Goal: Task Accomplishment & Management: Manage account settings

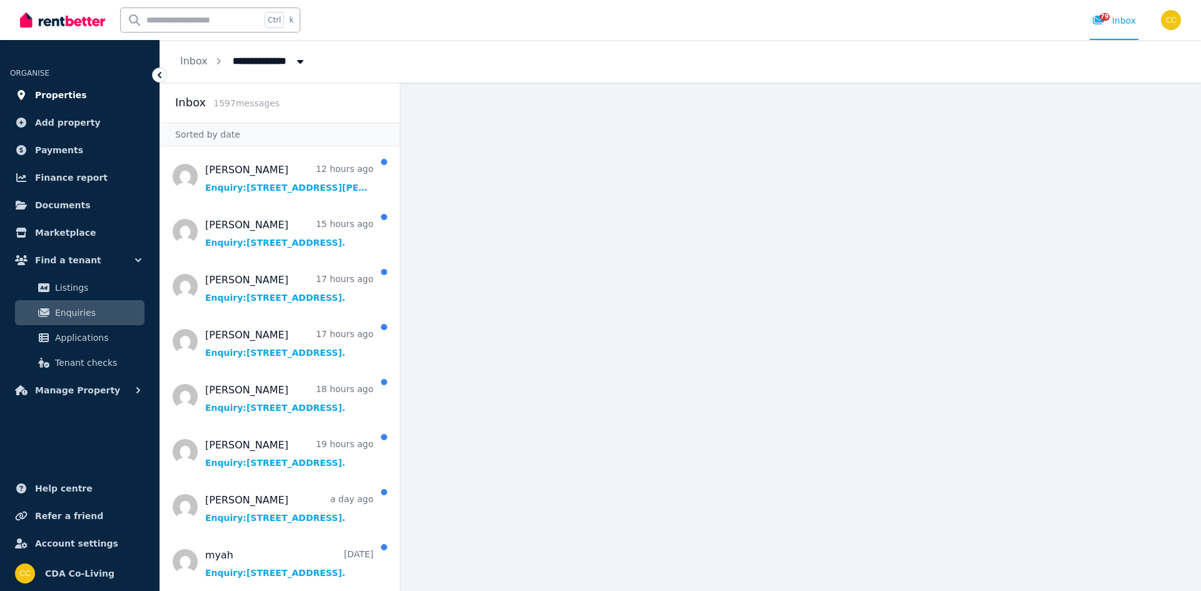
click at [39, 94] on span "Properties" at bounding box center [61, 95] width 52 height 15
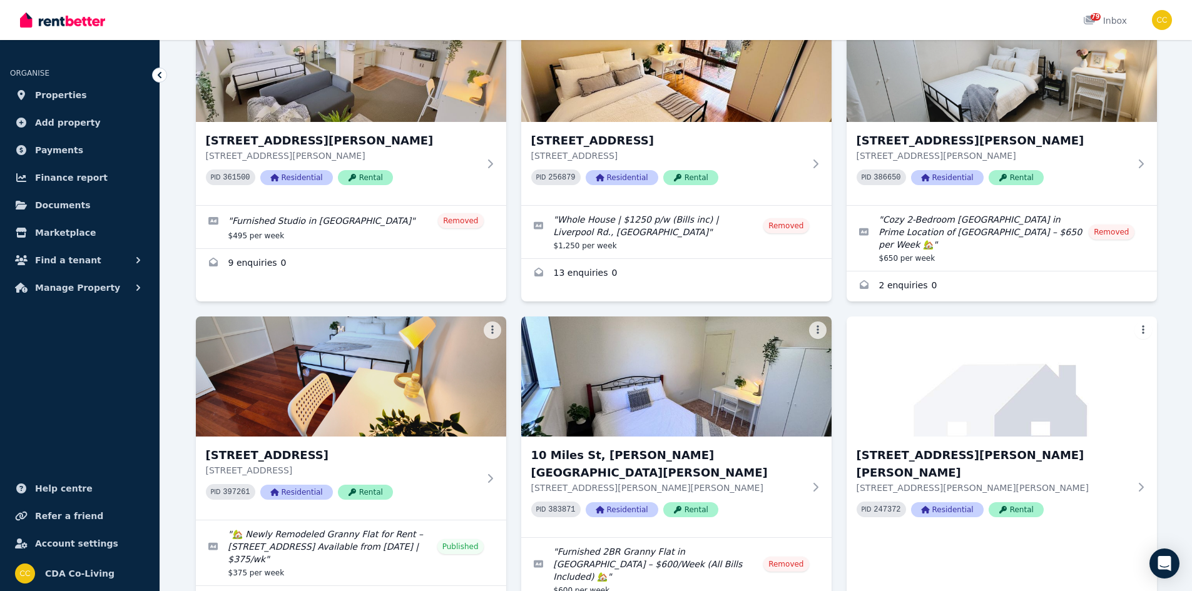
scroll to position [1501, 0]
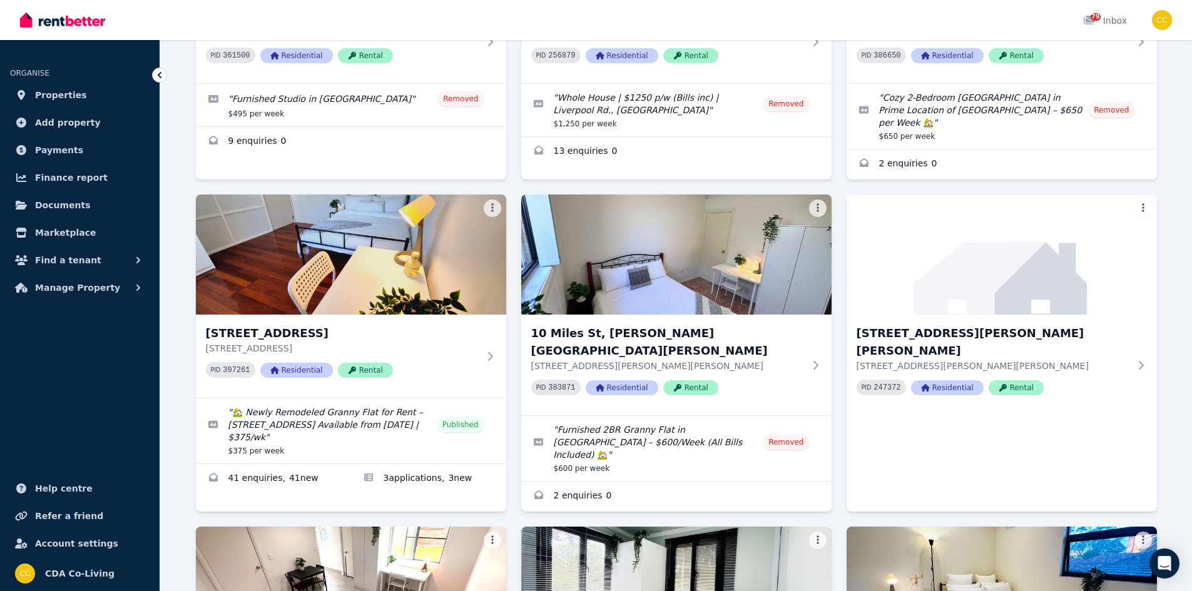
click at [240, 222] on img at bounding box center [351, 255] width 310 height 120
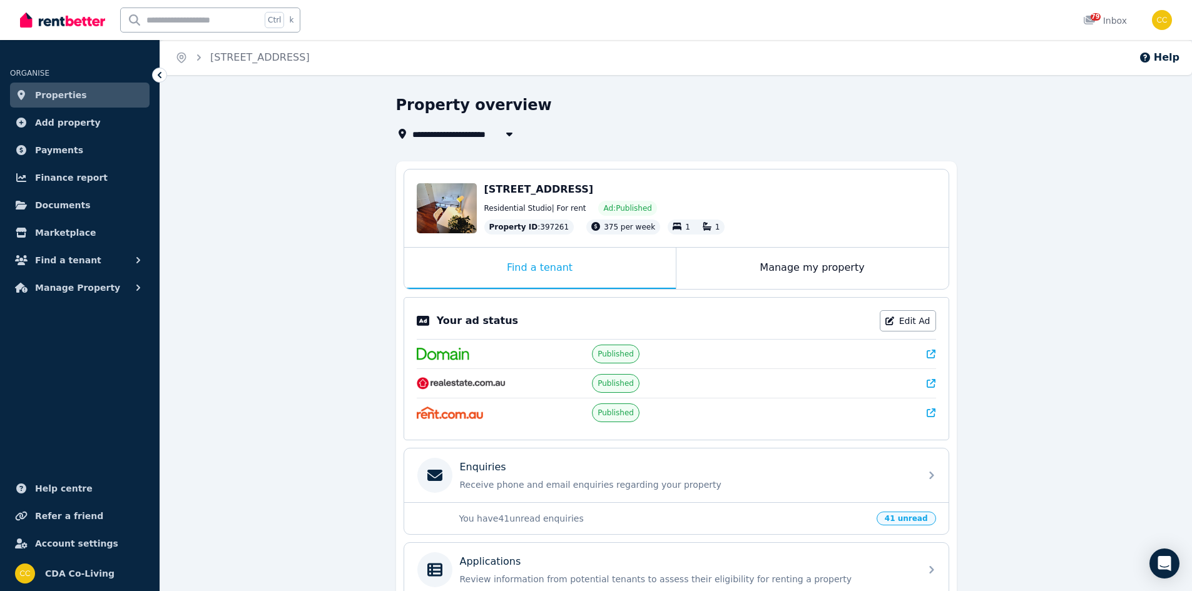
click at [935, 383] on icon at bounding box center [930, 383] width 9 height 9
click at [158, 78] on icon at bounding box center [159, 75] width 13 height 13
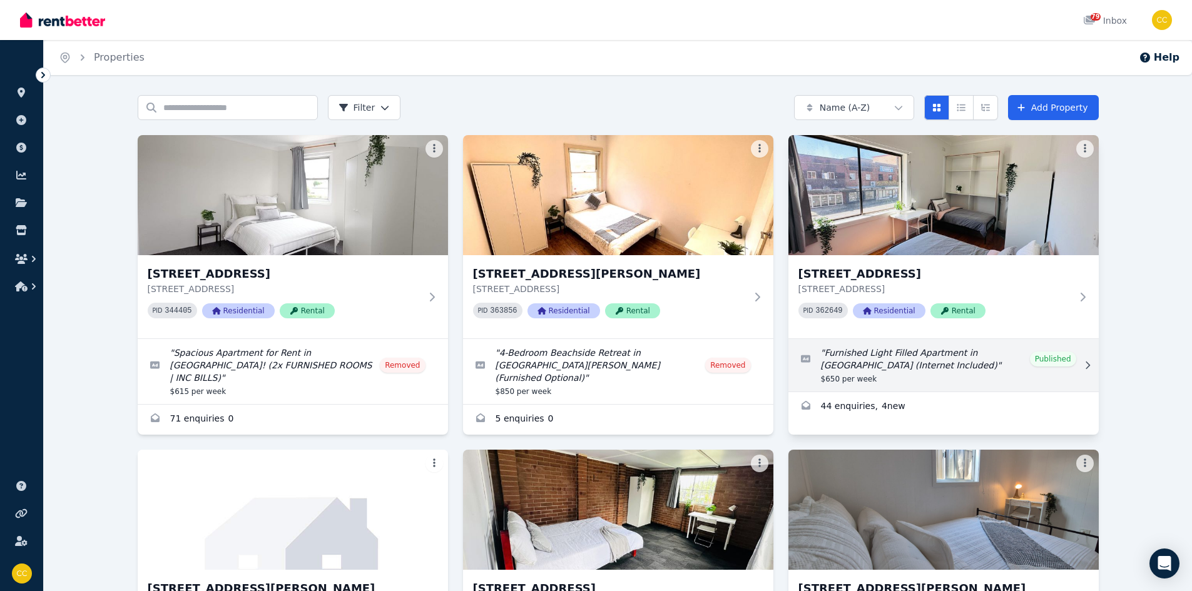
click at [1065, 362] on link "Edit listing: Furnished Light Filled Apartment in Strathfield (Internet Include…" at bounding box center [943, 365] width 310 height 53
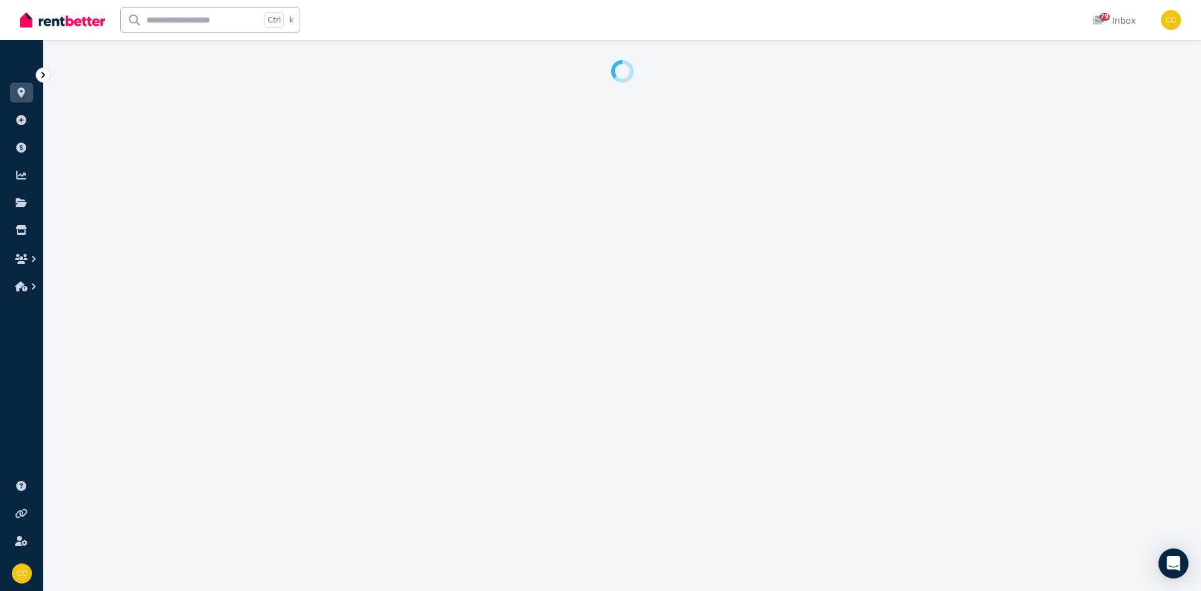
select select "**********"
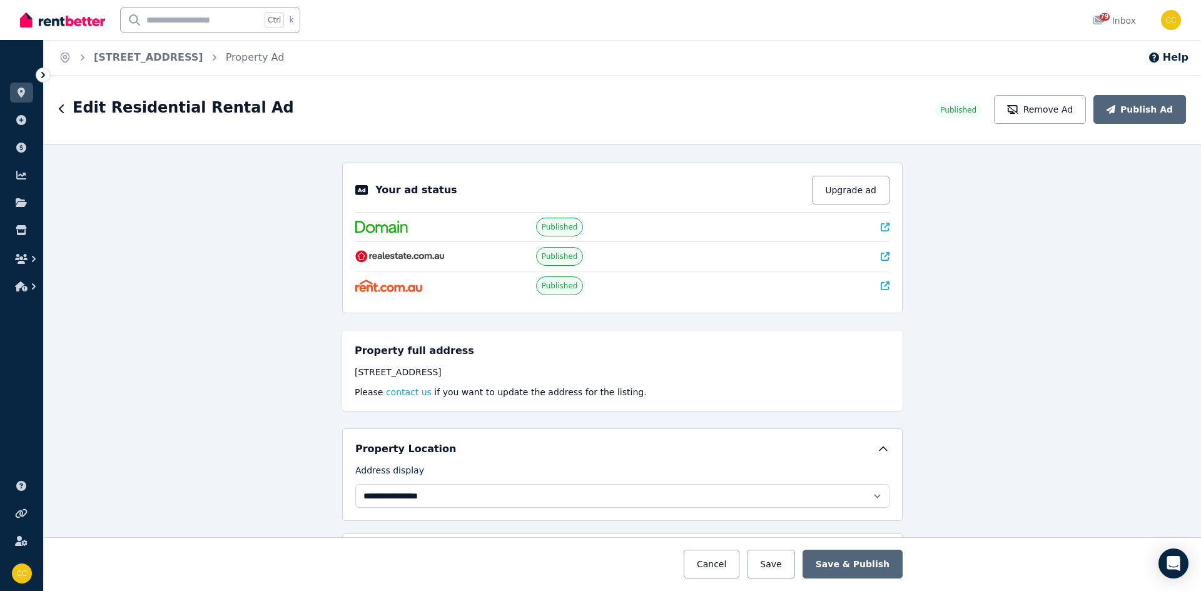
click at [881, 256] on icon at bounding box center [885, 256] width 9 height 9
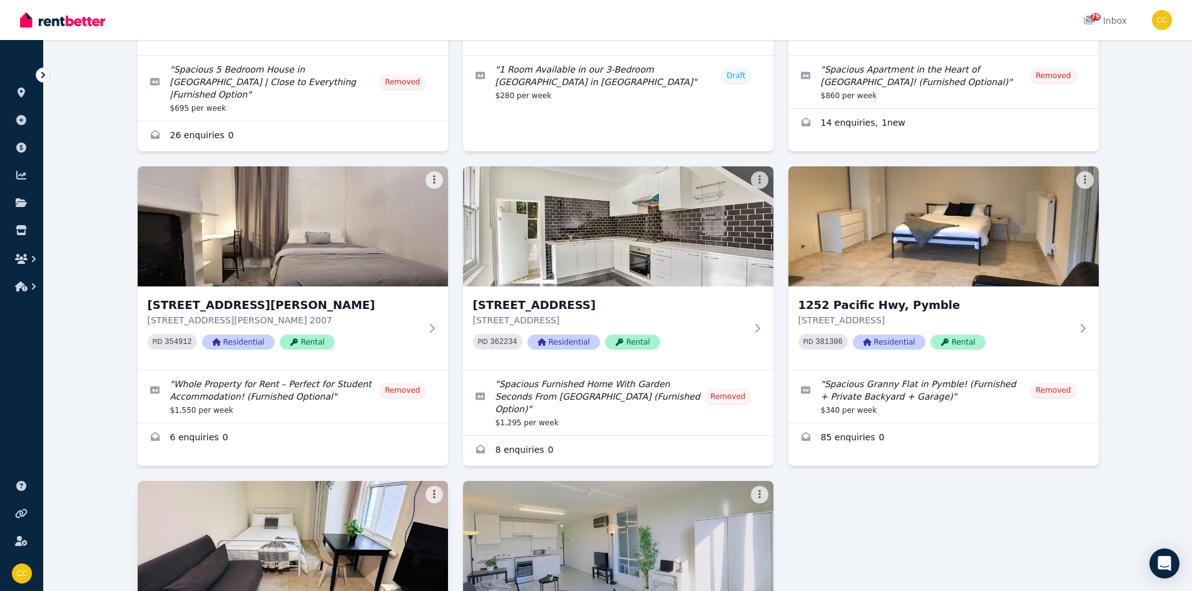
scroll to position [4816, 0]
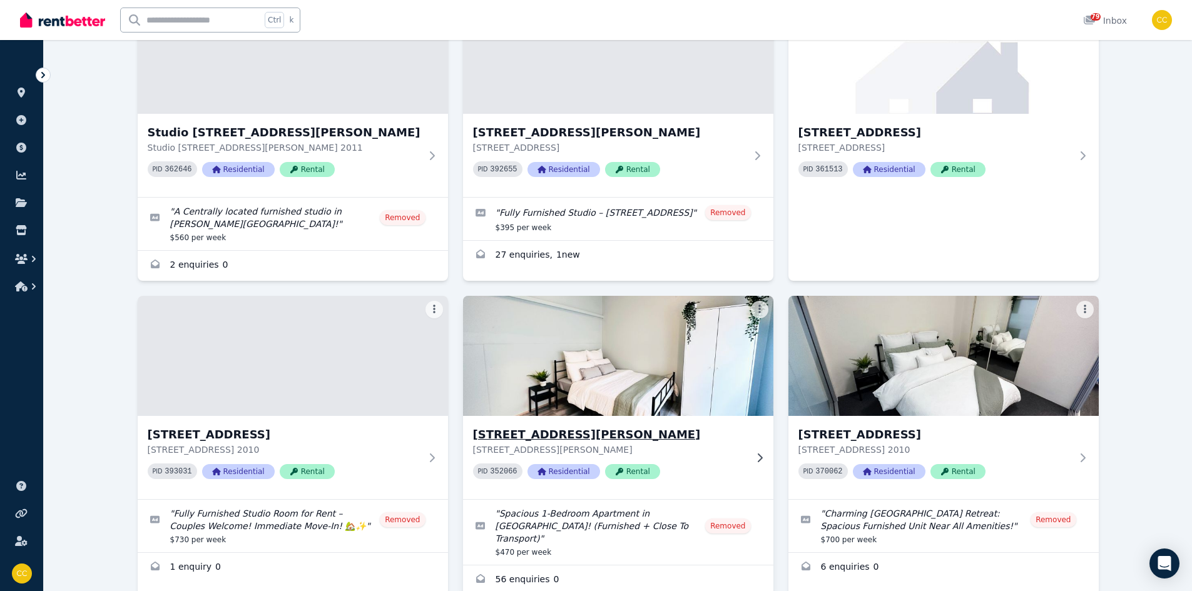
scroll to position [1058, 0]
